Goal: Information Seeking & Learning: Learn about a topic

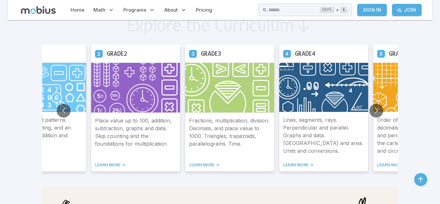
scroll to position [365, 0]
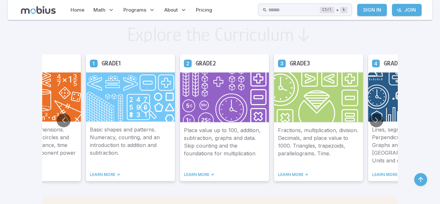
scroll to position [354, 0]
click at [213, 96] on img at bounding box center [224, 97] width 89 height 50
click at [203, 172] on link "LEARN MORE ->" at bounding box center [224, 174] width 81 height 5
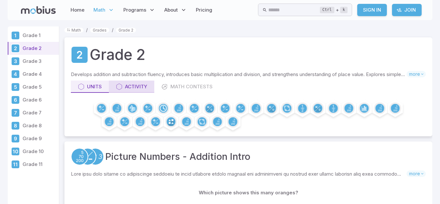
click at [128, 91] on link "Activity" at bounding box center [131, 87] width 45 height 12
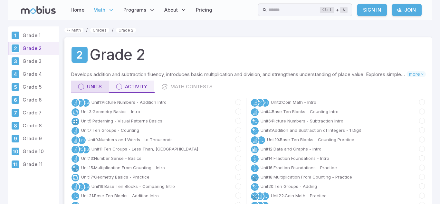
click at [81, 87] on icon at bounding box center [81, 86] width 6 height 6
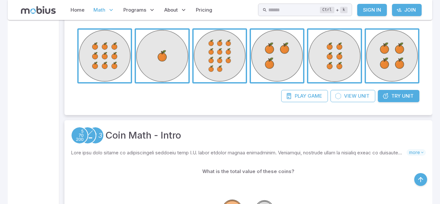
scroll to position [193, 0]
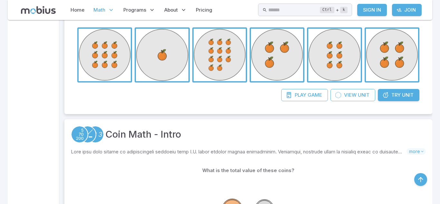
click at [106, 69] on span "button" at bounding box center [105, 55] width 52 height 52
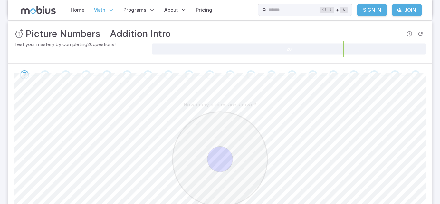
scroll to position [117, 0]
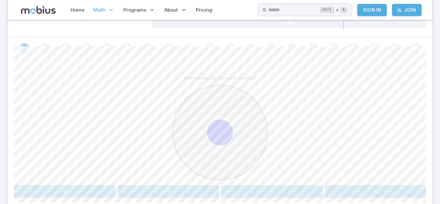
click at [220, 128] on circle at bounding box center [219, 132] width 25 height 25
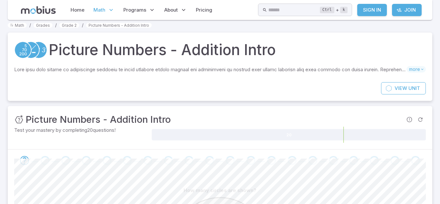
scroll to position [0, 0]
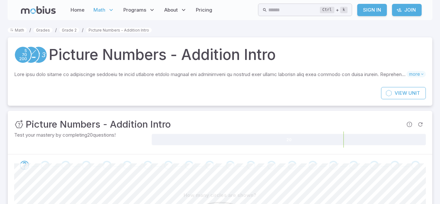
click at [220, 128] on div "Unit Mastery : Picture Numbers - Addition Intro" at bounding box center [220, 124] width 412 height 14
